Goal: Task Accomplishment & Management: Use online tool/utility

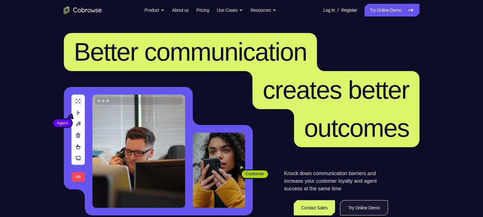
click at [353, 207] on link "Try Online Demo" at bounding box center [364, 207] width 48 height 15
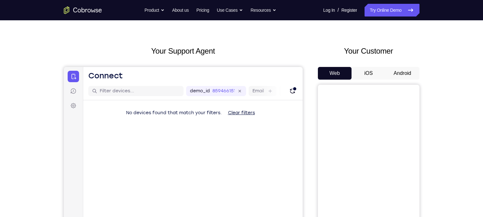
scroll to position [63, 0]
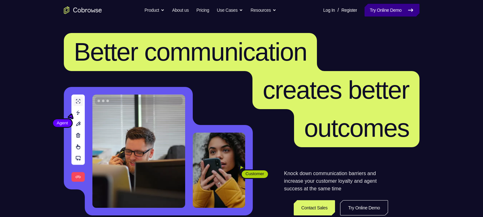
click at [402, 15] on link "Try Online Demo" at bounding box center [391, 10] width 55 height 13
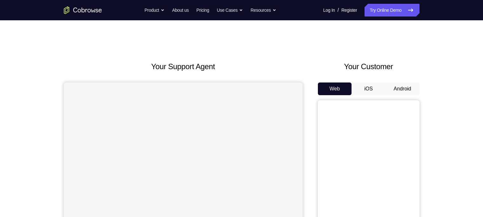
click at [404, 88] on button "Android" at bounding box center [402, 89] width 34 height 13
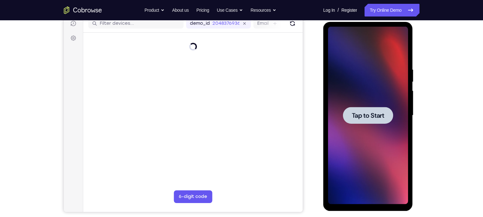
click at [366, 117] on span "Tap to Start" at bounding box center [368, 115] width 32 height 6
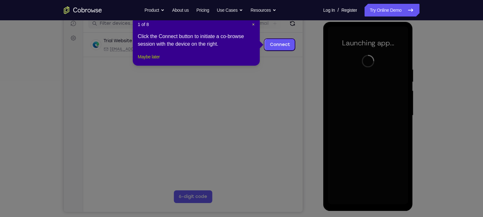
click at [154, 61] on button "Maybe later" at bounding box center [149, 57] width 22 height 8
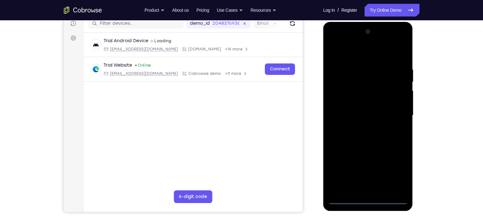
click at [362, 198] on div at bounding box center [368, 116] width 80 height 178
click at [395, 177] on div at bounding box center [368, 116] width 80 height 178
click at [349, 57] on div at bounding box center [368, 116] width 80 height 178
click at [394, 111] on div at bounding box center [368, 116] width 80 height 178
click at [360, 128] on div at bounding box center [368, 116] width 80 height 178
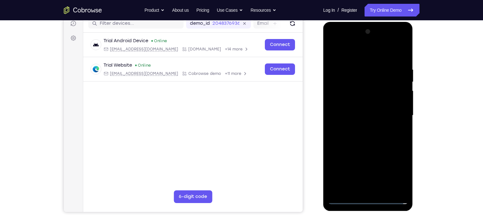
click at [353, 130] on div at bounding box center [368, 116] width 80 height 178
click at [364, 85] on div at bounding box center [368, 116] width 80 height 178
click at [336, 103] on div at bounding box center [368, 116] width 80 height 178
click at [349, 116] on div at bounding box center [368, 116] width 80 height 178
click at [375, 145] on div at bounding box center [368, 116] width 80 height 178
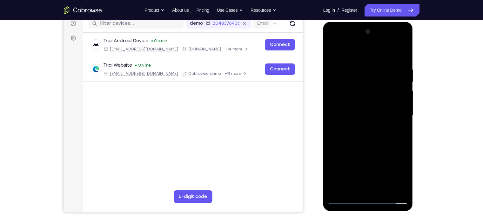
click at [383, 189] on div at bounding box center [368, 116] width 80 height 178
drag, startPoint x: 365, startPoint y: 48, endPoint x: 365, endPoint y: -4, distance: 52.4
click at [365, 22] on html "Online web based iOS Simulators and Android Emulators. Run iPhone, iPad, Mobile…" at bounding box center [368, 117] width 90 height 190
click at [368, 150] on div at bounding box center [368, 116] width 80 height 178
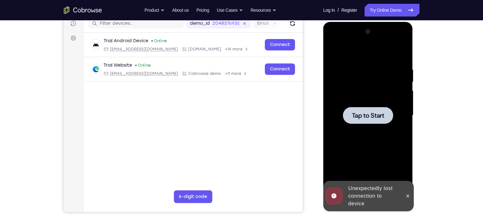
click at [349, 126] on div at bounding box center [368, 116] width 80 height 178
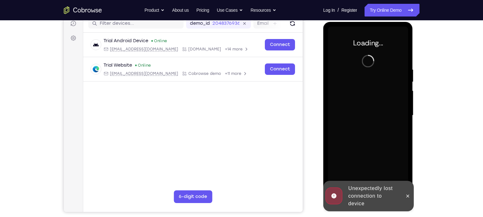
click at [373, 201] on div "Unexpectedly lost connection to device" at bounding box center [374, 196] width 56 height 28
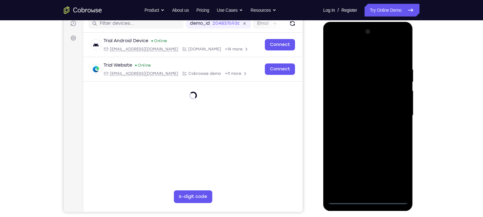
click at [369, 202] on div at bounding box center [368, 116] width 80 height 178
click at [398, 173] on div at bounding box center [368, 116] width 80 height 178
click at [369, 54] on div at bounding box center [368, 116] width 80 height 178
click at [393, 111] on div at bounding box center [368, 116] width 80 height 178
click at [358, 126] on div at bounding box center [368, 116] width 80 height 178
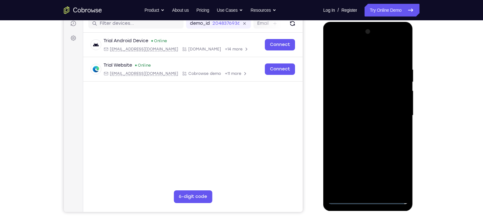
click at [356, 106] on div at bounding box center [368, 116] width 80 height 178
click at [363, 102] on div at bounding box center [368, 116] width 80 height 178
click at [358, 115] on div at bounding box center [368, 116] width 80 height 178
click at [373, 143] on div at bounding box center [368, 116] width 80 height 178
click at [384, 191] on div at bounding box center [368, 116] width 80 height 178
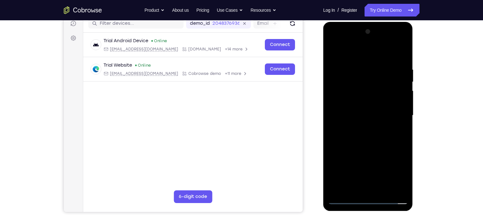
drag, startPoint x: 363, startPoint y: 57, endPoint x: 365, endPoint y: 29, distance: 27.7
click at [365, 29] on div at bounding box center [368, 116] width 80 height 178
click at [369, 153] on div at bounding box center [368, 116] width 80 height 178
click at [337, 50] on div at bounding box center [368, 116] width 80 height 178
drag, startPoint x: 367, startPoint y: 160, endPoint x: 697, endPoint y: 22, distance: 357.6
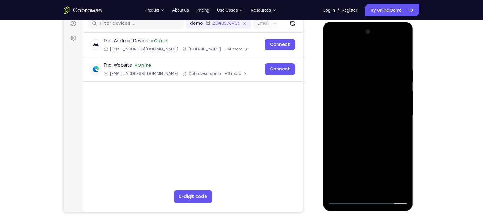
click at [375, 22] on html "Online web based iOS Simulators and Android Emulators. Run iPhone, iPad, Mobile…" at bounding box center [368, 117] width 90 height 190
drag, startPoint x: 367, startPoint y: 163, endPoint x: 390, endPoint y: -10, distance: 173.9
click at [390, 22] on html "Online web based iOS Simulators and Android Emulators. Run iPhone, iPad, Mobile…" at bounding box center [368, 117] width 90 height 190
drag, startPoint x: 363, startPoint y: 158, endPoint x: 386, endPoint y: 6, distance: 153.4
click at [386, 22] on html "Online web based iOS Simulators and Android Emulators. Run iPhone, iPad, Mobile…" at bounding box center [368, 117] width 90 height 190
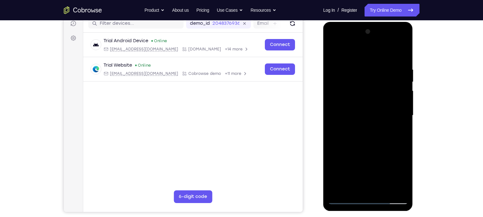
click at [355, 189] on div at bounding box center [368, 116] width 80 height 178
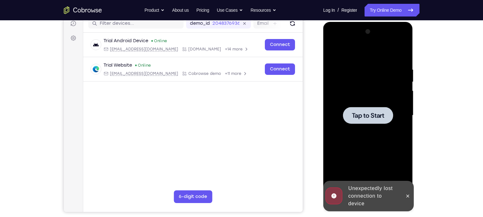
click at [364, 125] on div at bounding box center [368, 116] width 80 height 178
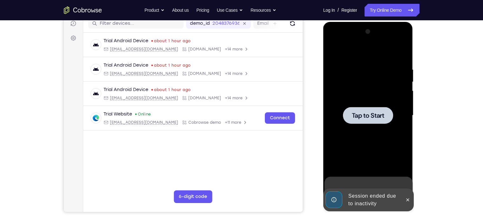
click at [361, 130] on div at bounding box center [368, 116] width 80 height 178
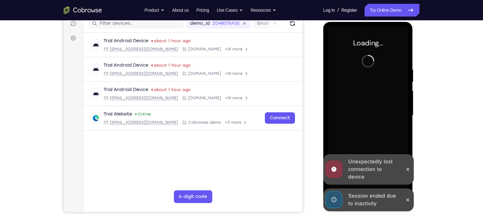
click at [370, 197] on div "Session ended due to inactivity" at bounding box center [374, 200] width 56 height 20
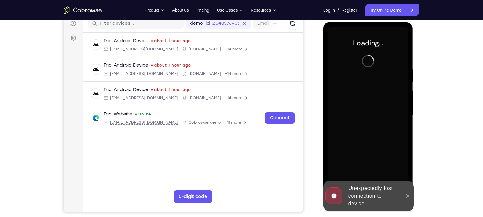
click at [377, 166] on div at bounding box center [368, 116] width 80 height 178
click at [376, 187] on div "Unexpectedly lost connection to device" at bounding box center [374, 196] width 56 height 28
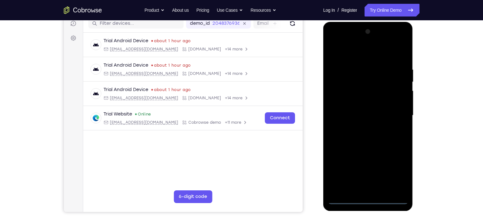
click at [368, 201] on div at bounding box center [368, 116] width 80 height 178
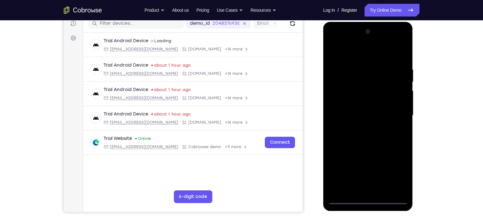
click at [397, 174] on div at bounding box center [368, 116] width 80 height 178
click at [346, 55] on div at bounding box center [368, 116] width 80 height 178
click at [393, 112] on div at bounding box center [368, 116] width 80 height 178
click at [360, 127] on div at bounding box center [368, 116] width 80 height 178
click at [359, 110] on div at bounding box center [368, 116] width 80 height 178
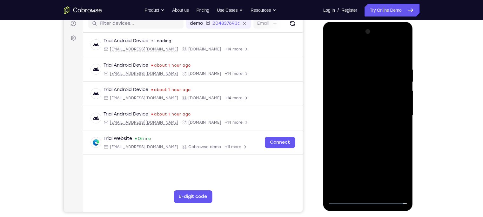
click at [360, 103] on div at bounding box center [368, 116] width 80 height 178
click at [362, 117] on div at bounding box center [368, 116] width 80 height 178
click at [376, 146] on div at bounding box center [368, 116] width 80 height 178
click at [384, 191] on div at bounding box center [368, 116] width 80 height 178
drag, startPoint x: 362, startPoint y: 56, endPoint x: 686, endPoint y: 24, distance: 326.0
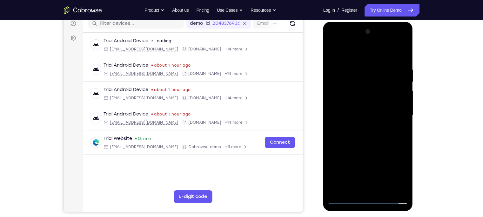
click at [363, 22] on html "Online web based iOS Simulators and Android Emulators. Run iPhone, iPad, Mobile…" at bounding box center [368, 117] width 90 height 190
click at [368, 150] on div at bounding box center [368, 116] width 80 height 178
click at [379, 109] on div at bounding box center [368, 116] width 80 height 178
click at [373, 164] on div at bounding box center [368, 116] width 80 height 178
click at [352, 188] on div at bounding box center [368, 116] width 80 height 178
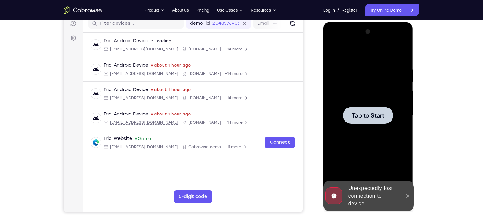
click at [362, 121] on div at bounding box center [368, 115] width 50 height 17
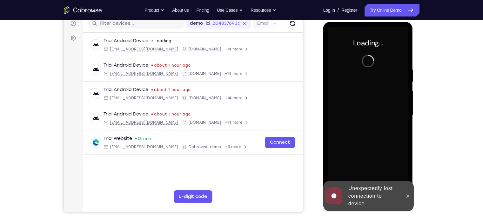
click at [375, 199] on div "Unexpectedly lost connection to device" at bounding box center [374, 196] width 56 height 28
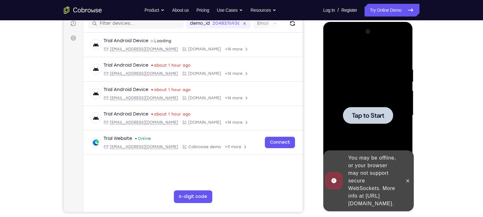
click at [364, 112] on span "Tap to Start" at bounding box center [368, 115] width 32 height 6
click at [377, 166] on div "You may be offline, or your browser may not support secure WebSockets. More inf…" at bounding box center [374, 181] width 56 height 58
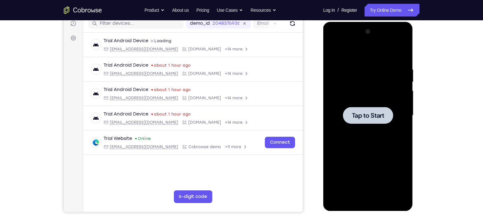
click at [354, 107] on div at bounding box center [368, 116] width 80 height 178
click at [377, 135] on div at bounding box center [368, 116] width 80 height 178
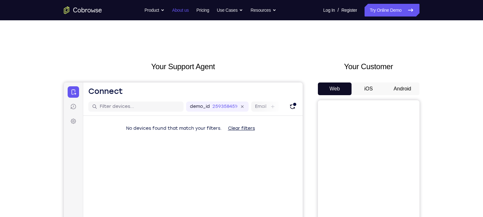
scroll to position [0, 0]
click at [396, 88] on button "Android" at bounding box center [402, 88] width 34 height 13
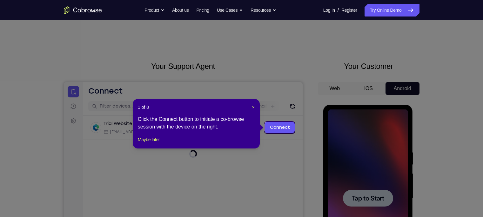
scroll to position [0, 0]
click at [248, 96] on icon at bounding box center [244, 108] width 489 height 217
click at [250, 107] on header "1 of 8 ×" at bounding box center [196, 107] width 117 height 6
click at [254, 108] on span "×" at bounding box center [253, 107] width 3 height 5
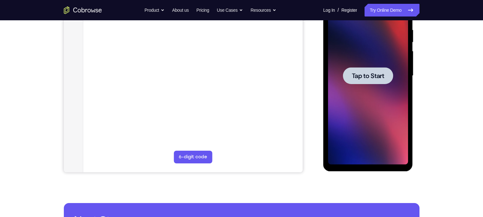
scroll to position [88, 0]
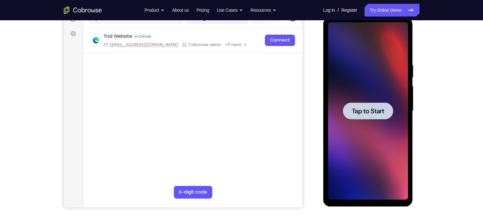
click at [384, 130] on div at bounding box center [368, 111] width 80 height 178
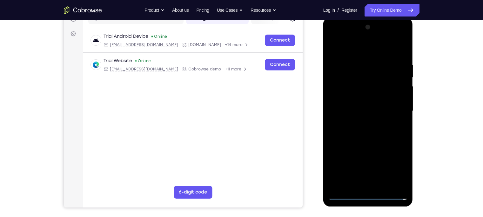
click at [368, 195] on div at bounding box center [368, 111] width 80 height 178
click at [397, 169] on div at bounding box center [368, 111] width 80 height 178
click at [368, 46] on div at bounding box center [368, 111] width 80 height 178
click at [365, 50] on div at bounding box center [368, 111] width 80 height 178
click at [395, 103] on div at bounding box center [368, 111] width 80 height 178
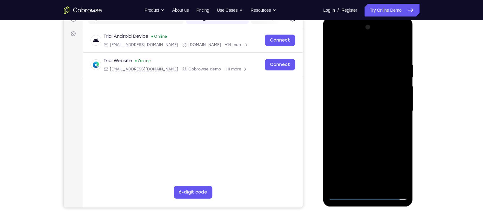
click at [359, 123] on div at bounding box center [368, 111] width 80 height 178
click at [359, 102] on div at bounding box center [368, 111] width 80 height 178
click at [365, 100] on div at bounding box center [368, 111] width 80 height 178
click at [356, 110] on div at bounding box center [368, 111] width 80 height 178
click at [369, 139] on div at bounding box center [368, 111] width 80 height 178
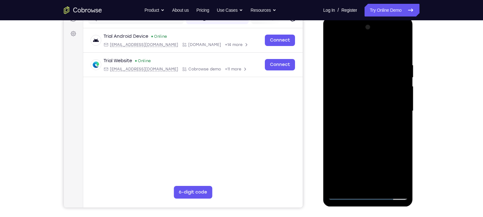
click at [382, 187] on div at bounding box center [368, 111] width 80 height 178
click at [374, 145] on div at bounding box center [368, 111] width 80 height 178
click at [355, 104] on div at bounding box center [368, 111] width 80 height 178
click at [352, 185] on div at bounding box center [368, 111] width 80 height 178
click at [386, 147] on div at bounding box center [368, 111] width 80 height 178
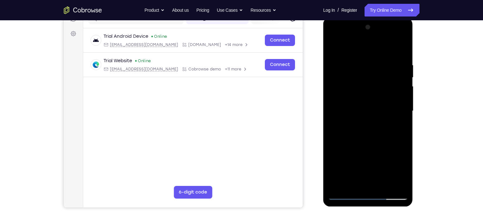
click at [399, 121] on div at bounding box center [368, 111] width 80 height 178
click at [390, 88] on div at bounding box center [368, 111] width 80 height 178
click at [394, 144] on div at bounding box center [368, 111] width 80 height 178
click at [403, 113] on div at bounding box center [368, 111] width 80 height 178
click at [334, 47] on div at bounding box center [368, 111] width 80 height 178
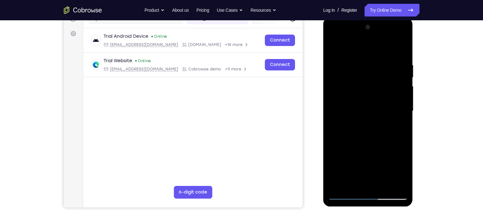
click at [357, 100] on div at bounding box center [368, 111] width 80 height 178
click at [387, 144] on div at bounding box center [368, 111] width 80 height 178
click at [397, 143] on div at bounding box center [368, 111] width 80 height 178
click at [353, 184] on div at bounding box center [368, 111] width 80 height 178
click at [333, 144] on div at bounding box center [368, 111] width 80 height 178
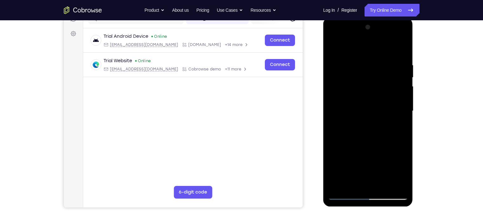
click at [398, 122] on div at bounding box center [368, 111] width 80 height 178
click at [398, 127] on div at bounding box center [368, 111] width 80 height 178
click at [333, 49] on div at bounding box center [368, 111] width 80 height 178
click at [363, 111] on span "Tap to Start" at bounding box center [368, 111] width 32 height 6
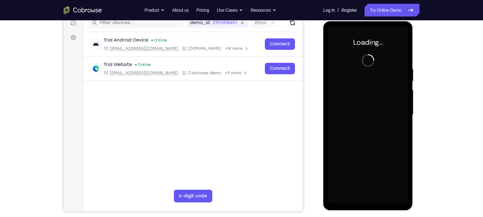
scroll to position [84, 0]
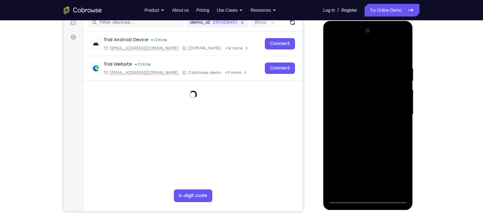
click at [369, 197] on div at bounding box center [368, 115] width 80 height 178
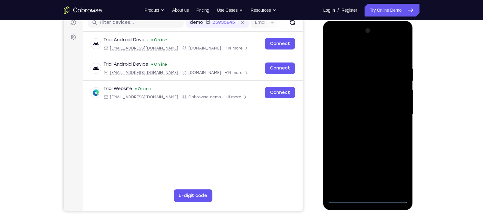
click at [397, 169] on div at bounding box center [368, 115] width 80 height 178
click at [359, 54] on div at bounding box center [368, 115] width 80 height 178
click at [397, 110] on div at bounding box center [368, 115] width 80 height 178
click at [362, 125] on div at bounding box center [368, 115] width 80 height 178
click at [350, 109] on div at bounding box center [368, 115] width 80 height 178
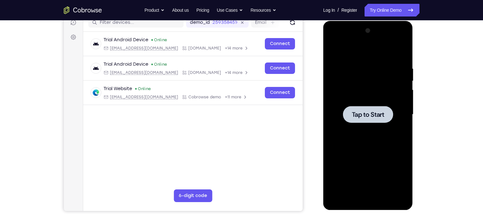
click at [371, 111] on span "Tap to Start" at bounding box center [368, 114] width 32 height 6
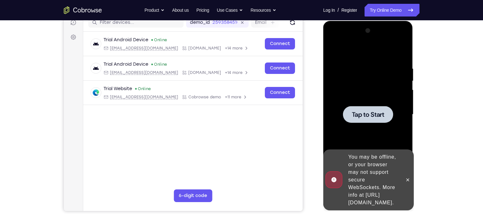
click at [368, 122] on div at bounding box center [368, 114] width 50 height 17
click at [389, 166] on div "You may be offline, or your browser may not support secure WebSockets. More inf…" at bounding box center [374, 180] width 56 height 58
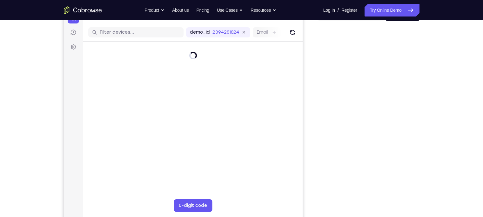
scroll to position [82, 0]
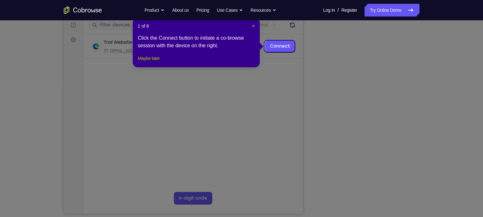
click at [154, 62] on button "Maybe later" at bounding box center [149, 59] width 22 height 8
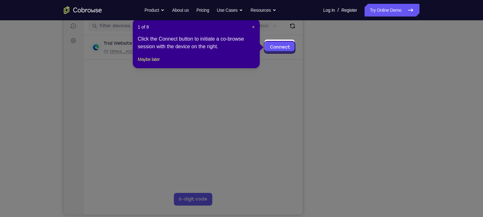
scroll to position [83, 0]
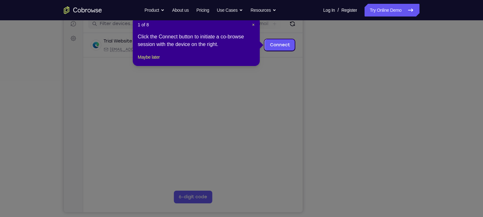
click at [151, 66] on div "1 of 8 × Click the Connect button to initiate a co-browse session with the devi…" at bounding box center [196, 42] width 127 height 50
click at [155, 61] on button "Maybe later" at bounding box center [149, 57] width 22 height 8
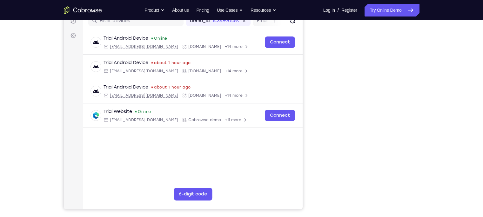
scroll to position [85, 0]
